Goal: Task Accomplishment & Management: Manage account settings

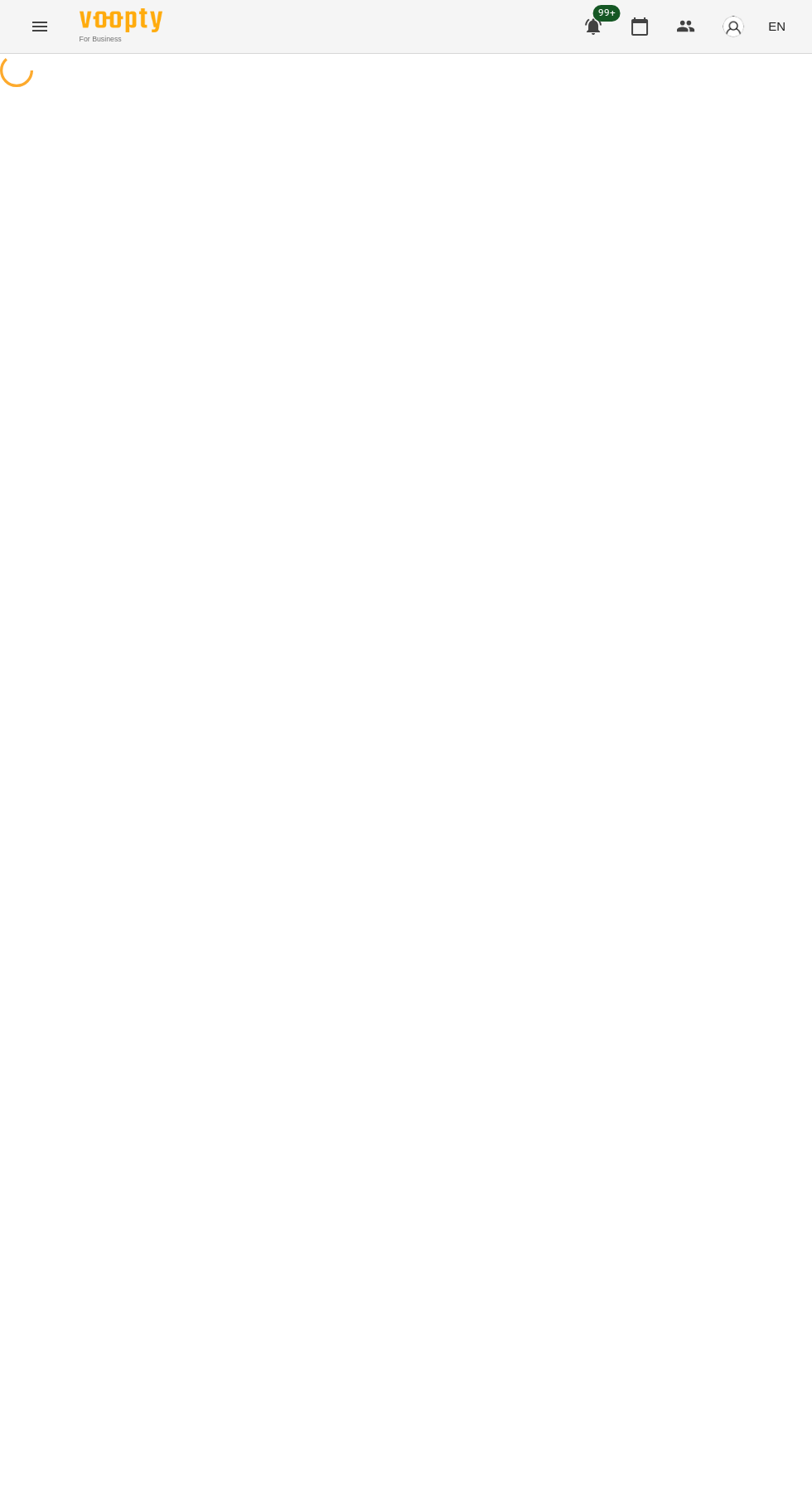
click at [641, 26] on icon "button" at bounding box center [639, 26] width 20 height 20
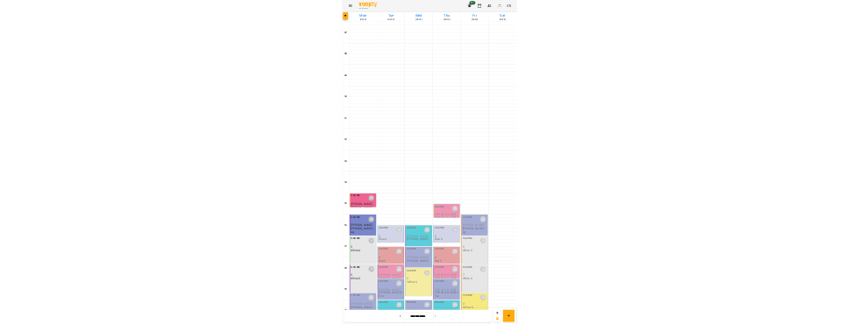
scroll to position [169, 0]
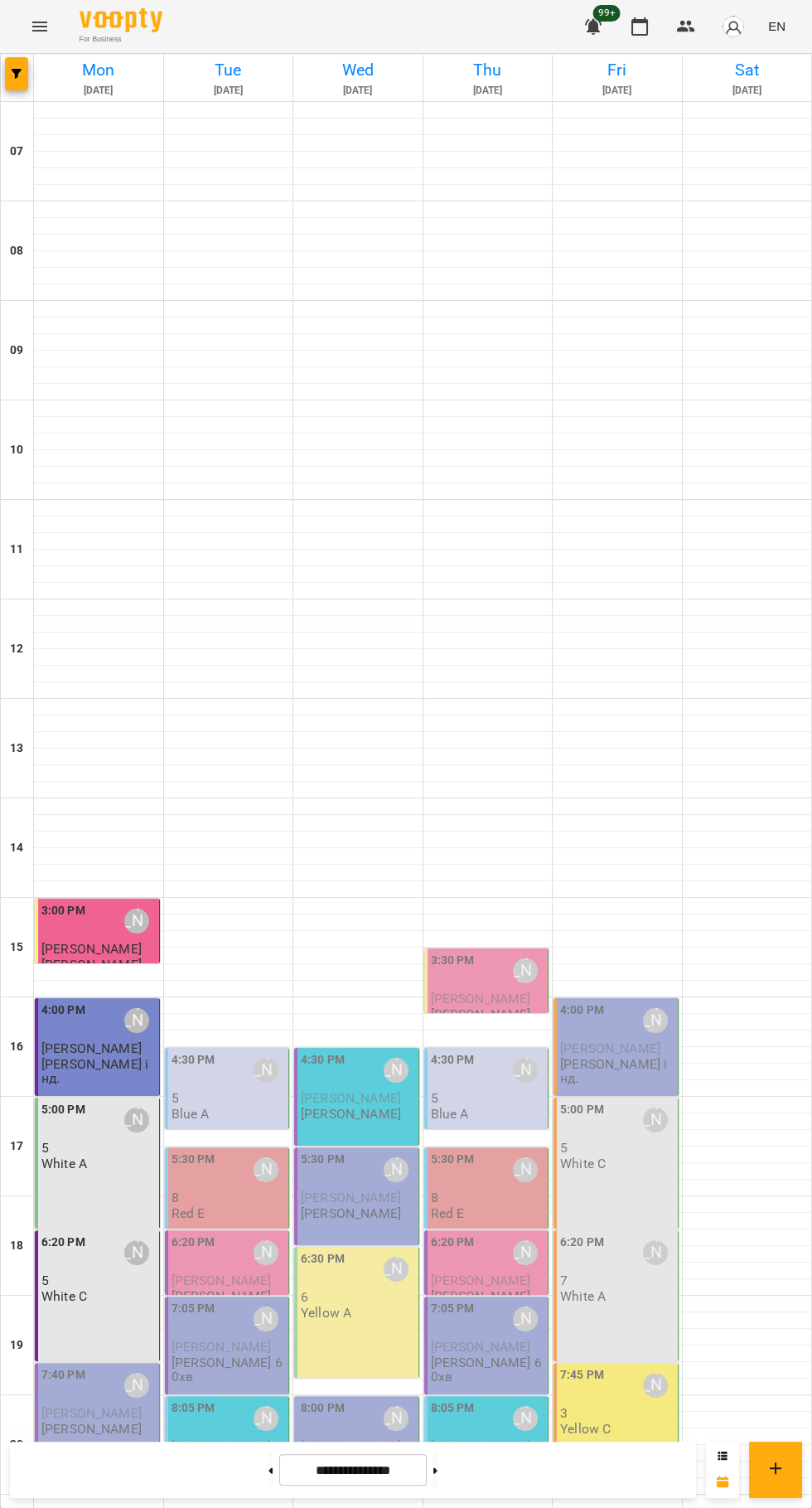
click at [93, 1405] on span "[PERSON_NAME]" at bounding box center [92, 1413] width 100 height 16
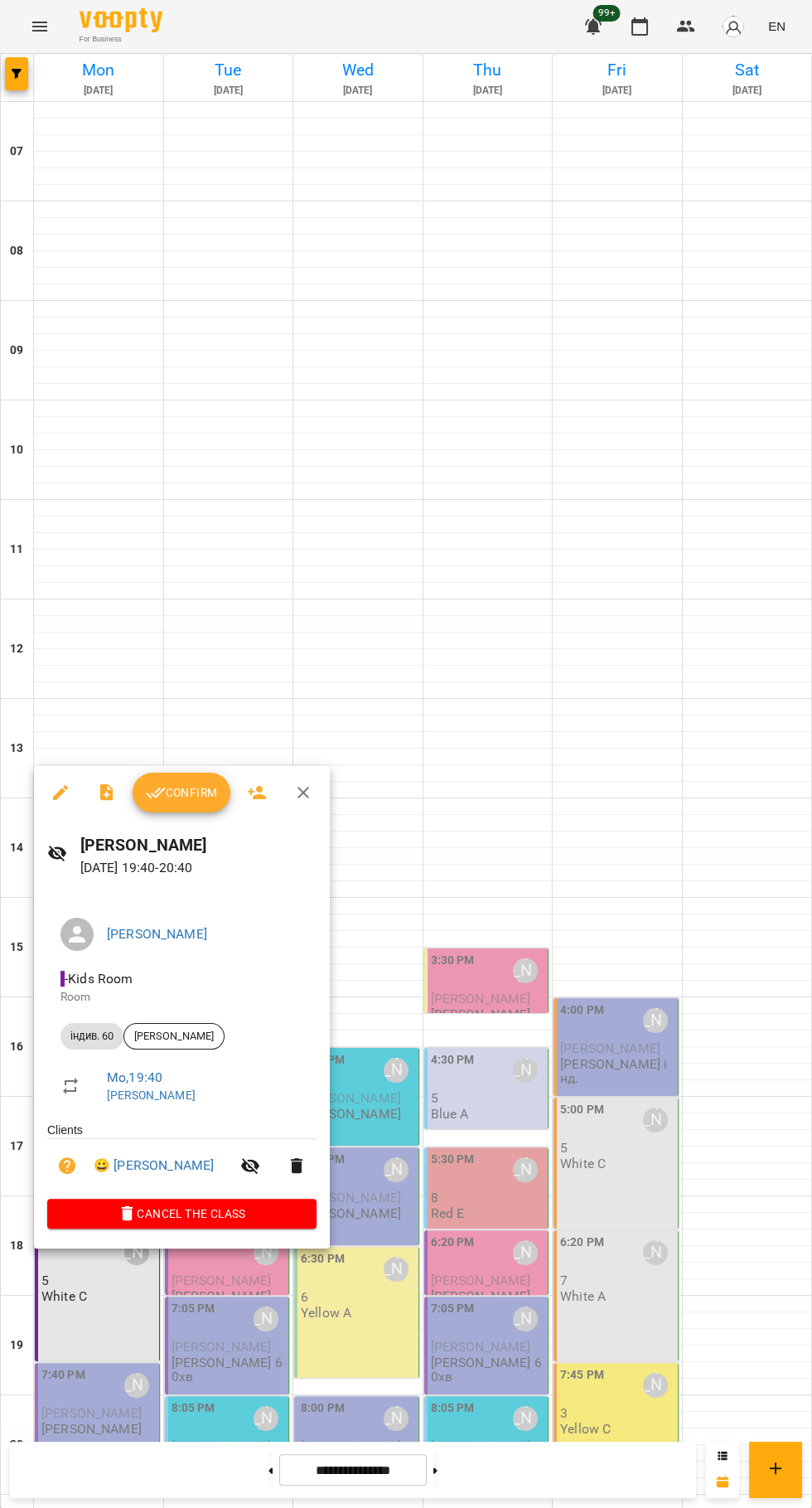
click at [176, 778] on button "Confirm" at bounding box center [181, 792] width 97 height 40
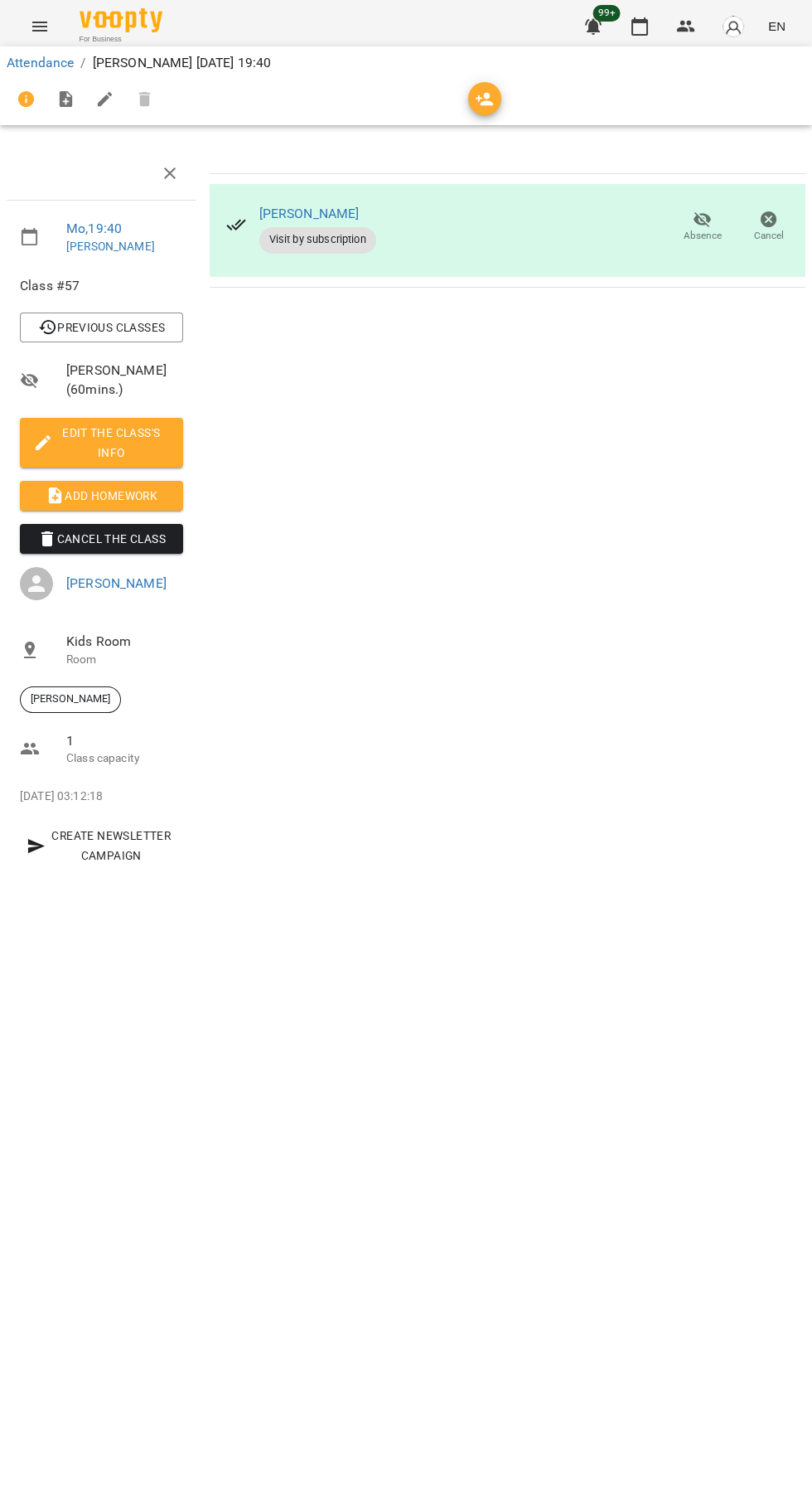
click at [97, 493] on span "Add Homework" at bounding box center [101, 495] width 137 height 20
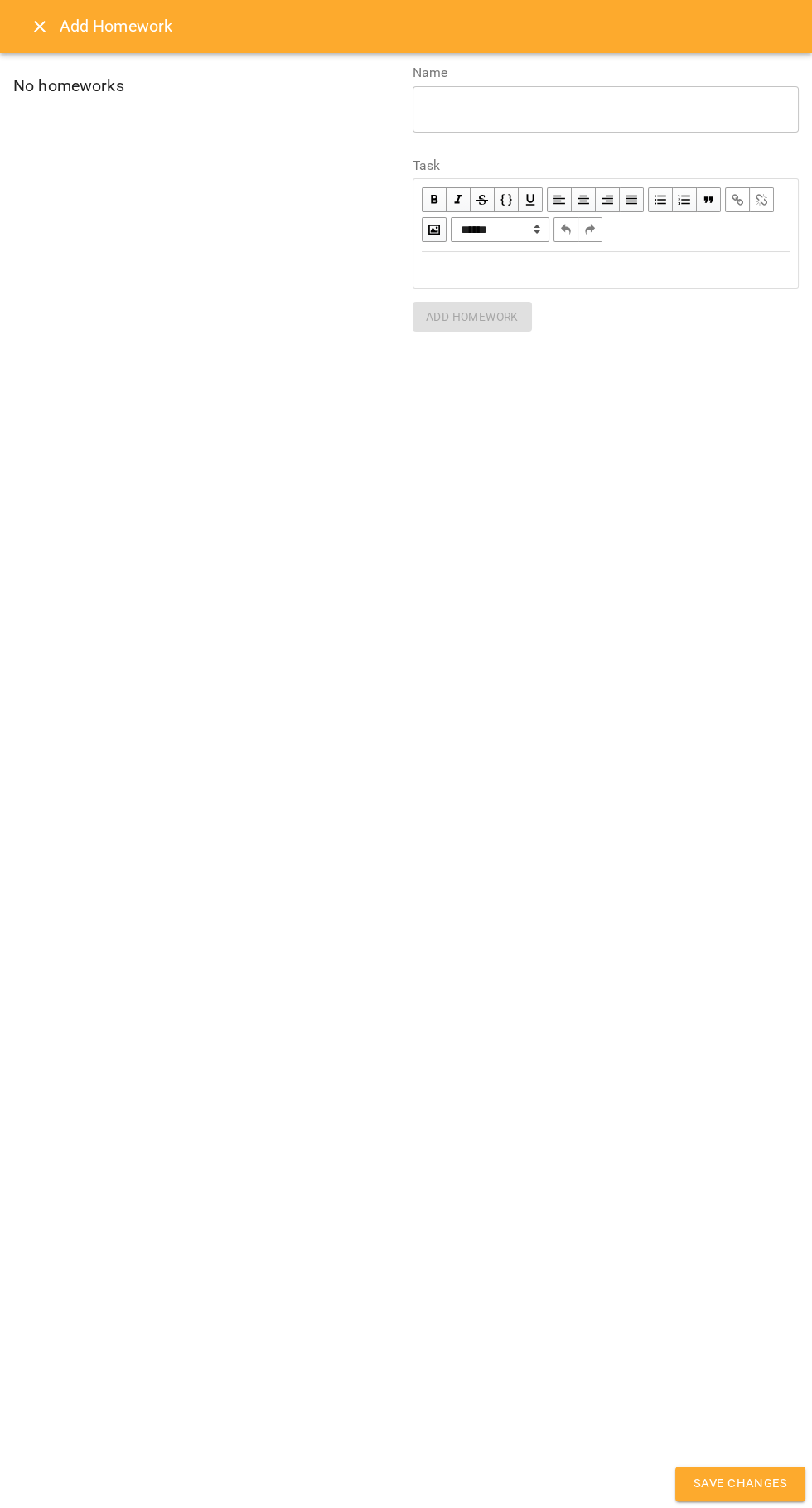
click at [549, 262] on div "Edit text" at bounding box center [605, 269] width 368 height 19
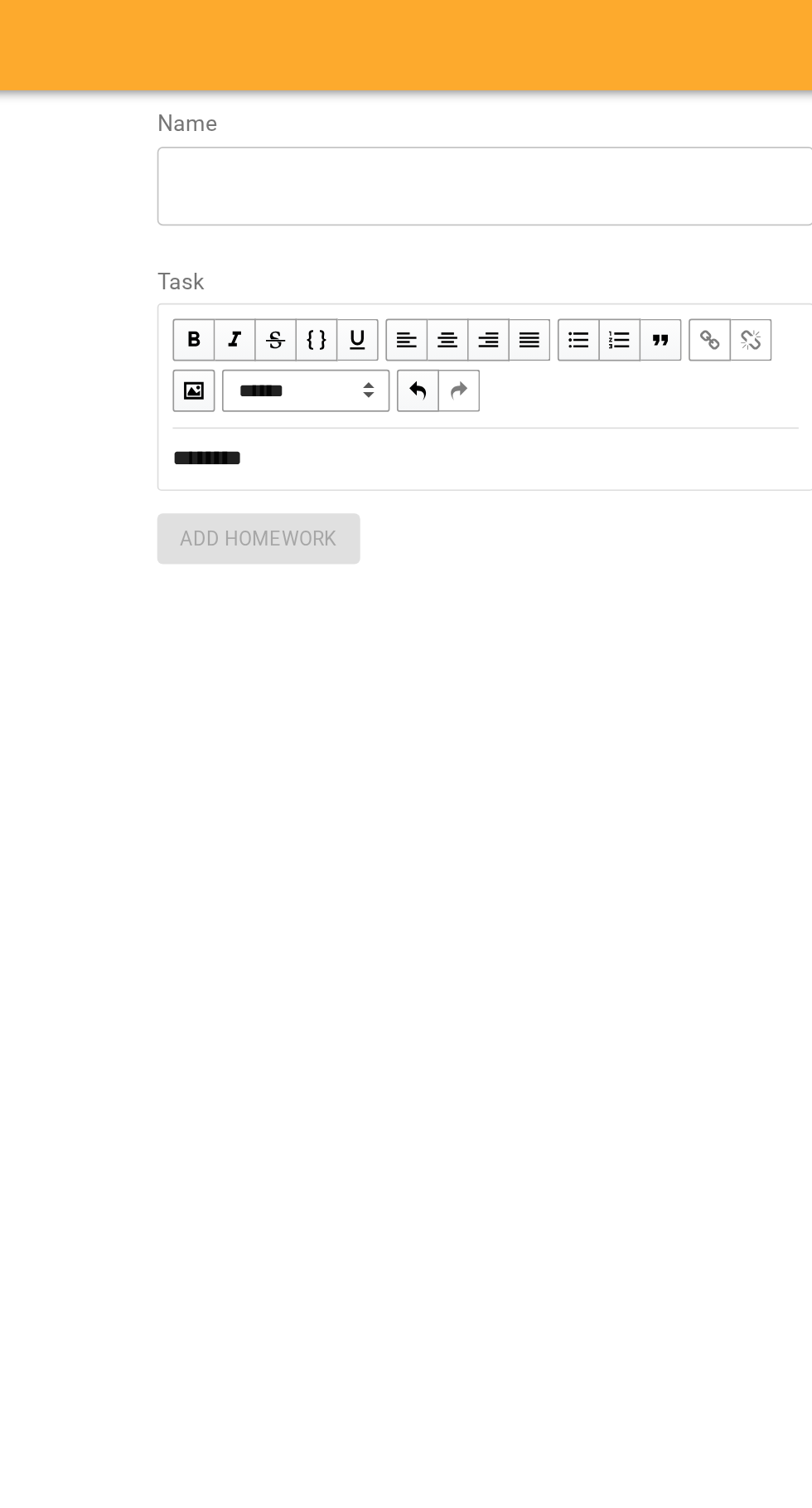
click at [495, 106] on textarea at bounding box center [606, 109] width 363 height 16
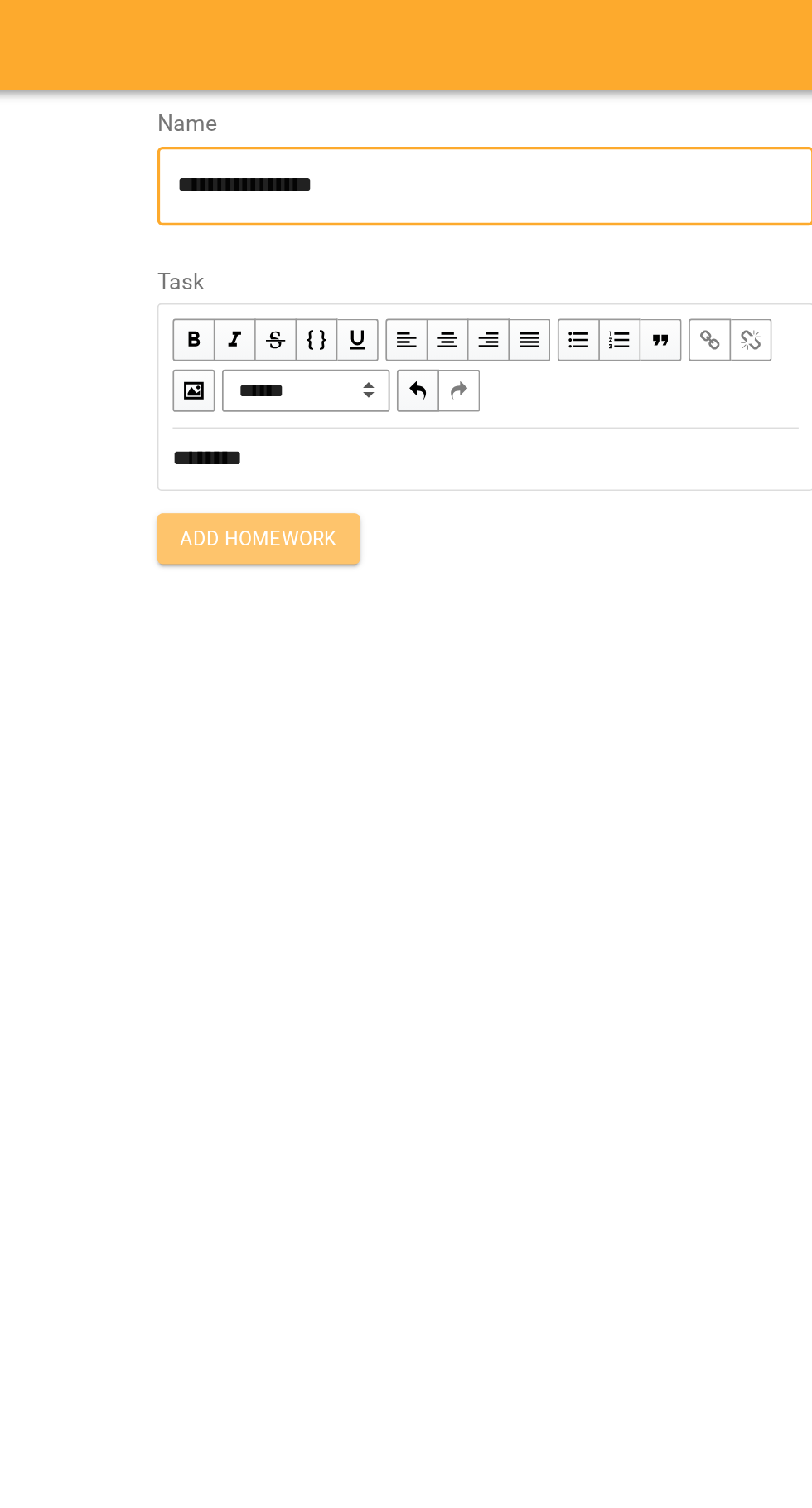
type textarea "**********"
click at [451, 316] on span "Add Homework" at bounding box center [473, 316] width 93 height 20
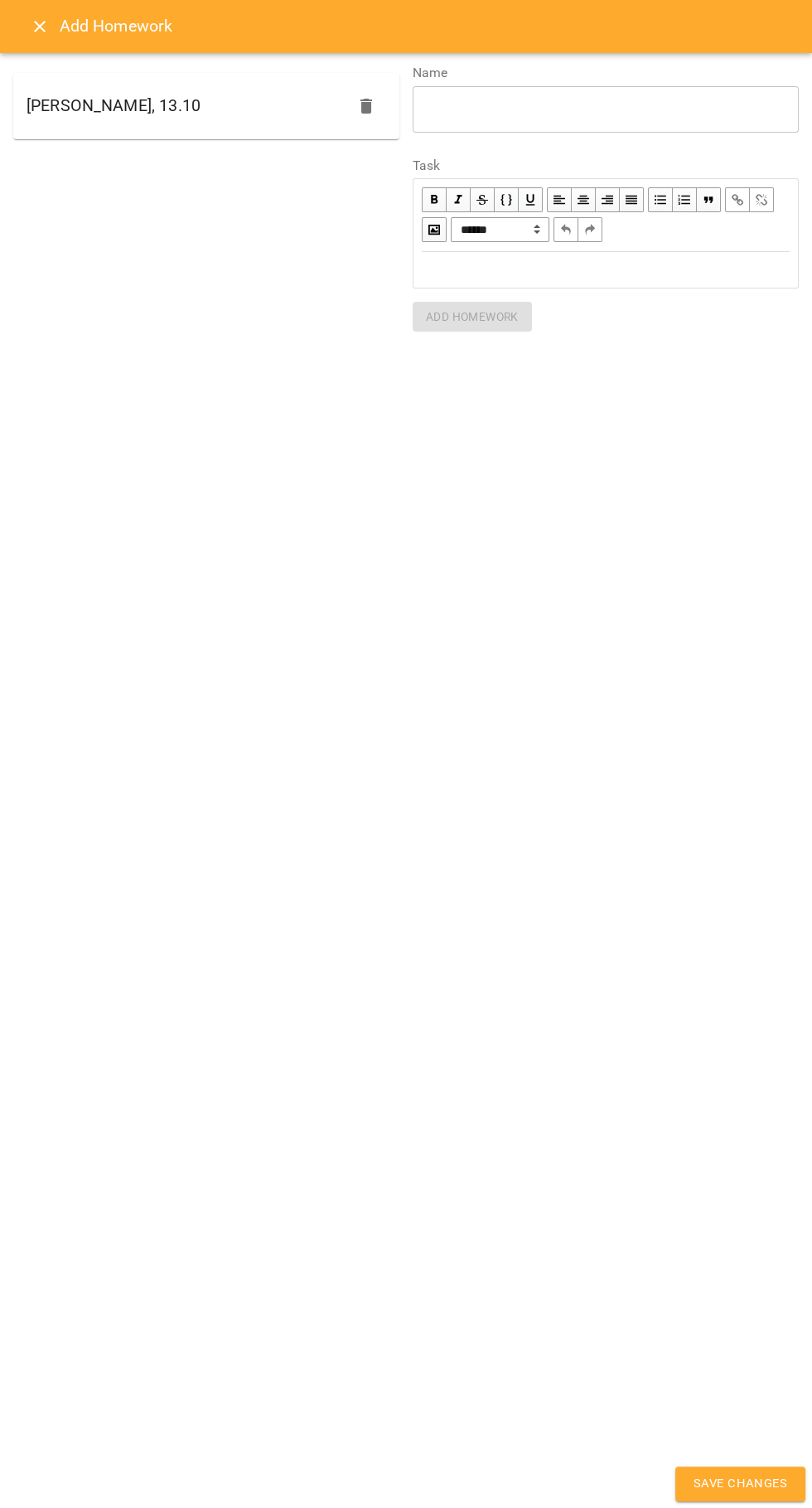
click at [729, 1486] on span "Save Changes" at bounding box center [740, 1483] width 94 height 22
